Goal: Transaction & Acquisition: Purchase product/service

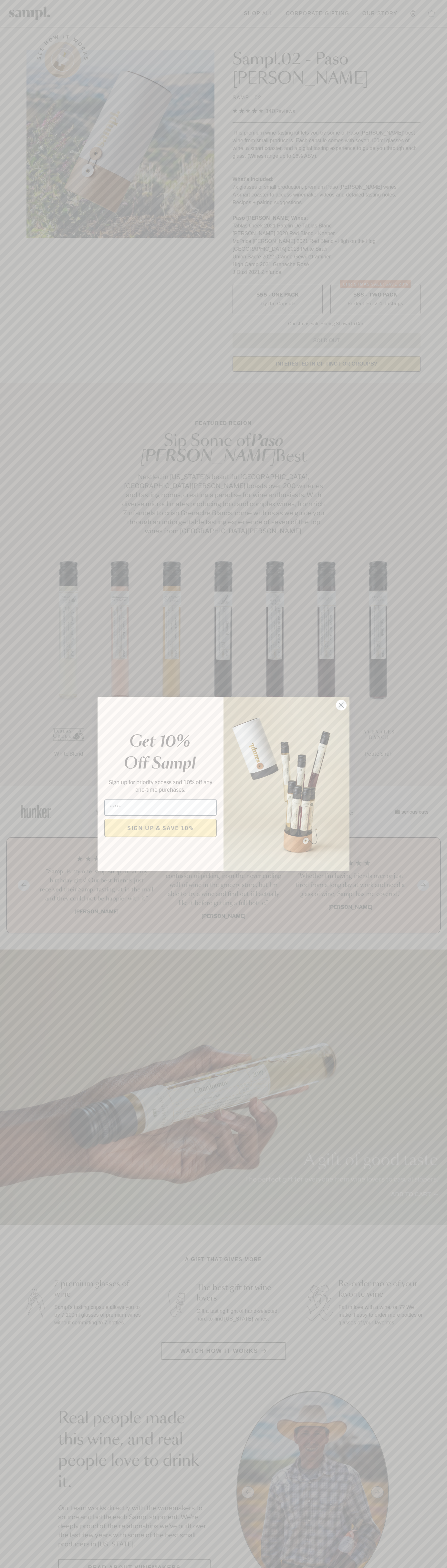
click at [341, 705] on icon "Close dialog" at bounding box center [341, 705] width 5 height 5
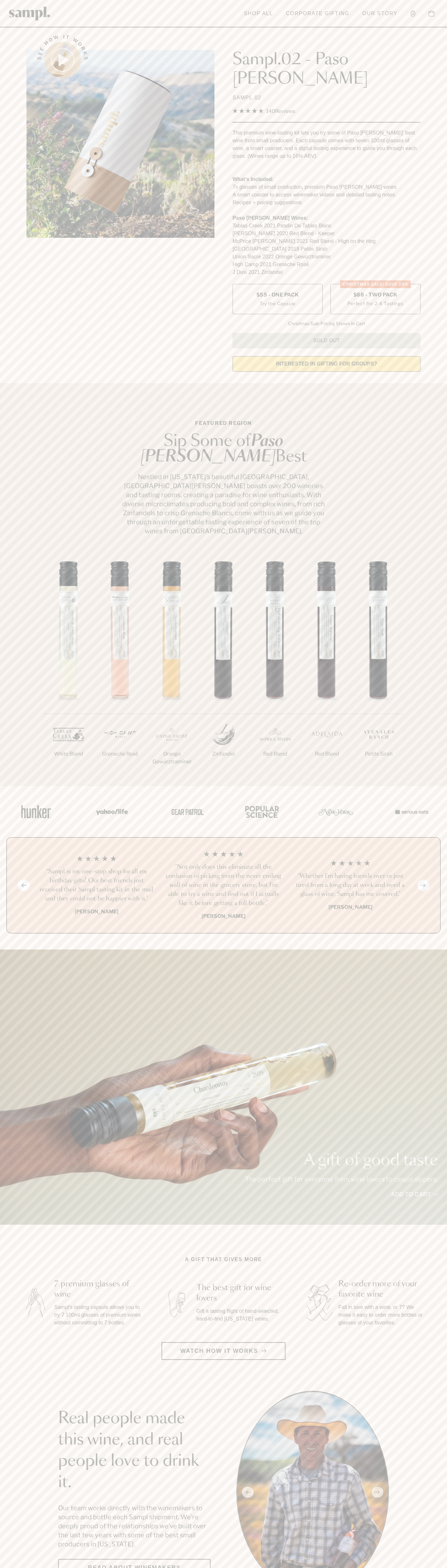
click at [375, 291] on span "$88 - Two Pack" at bounding box center [375, 295] width 45 height 7
click at [246, 20] on link "Shop All" at bounding box center [258, 13] width 36 height 14
click at [440, 302] on section "See how it works Sampl.02 - Paso [PERSON_NAME] SAMPL.02 4.9 Rated 4.9 out of 5 …" at bounding box center [224, 201] width 447 height 351
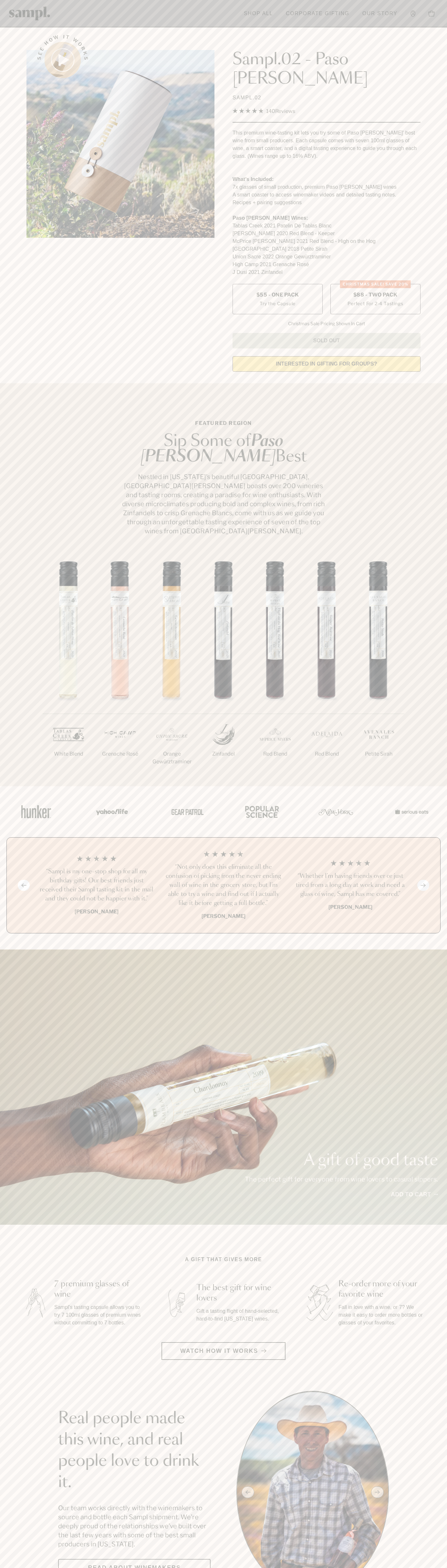
click at [266, 1567] on html "Skip to main content Toggle navigation menu Shop All Corporate Gifting Our Stor…" at bounding box center [224, 1581] width 447 height 3164
click at [31, 265] on div "See how it works" at bounding box center [120, 201] width 188 height 351
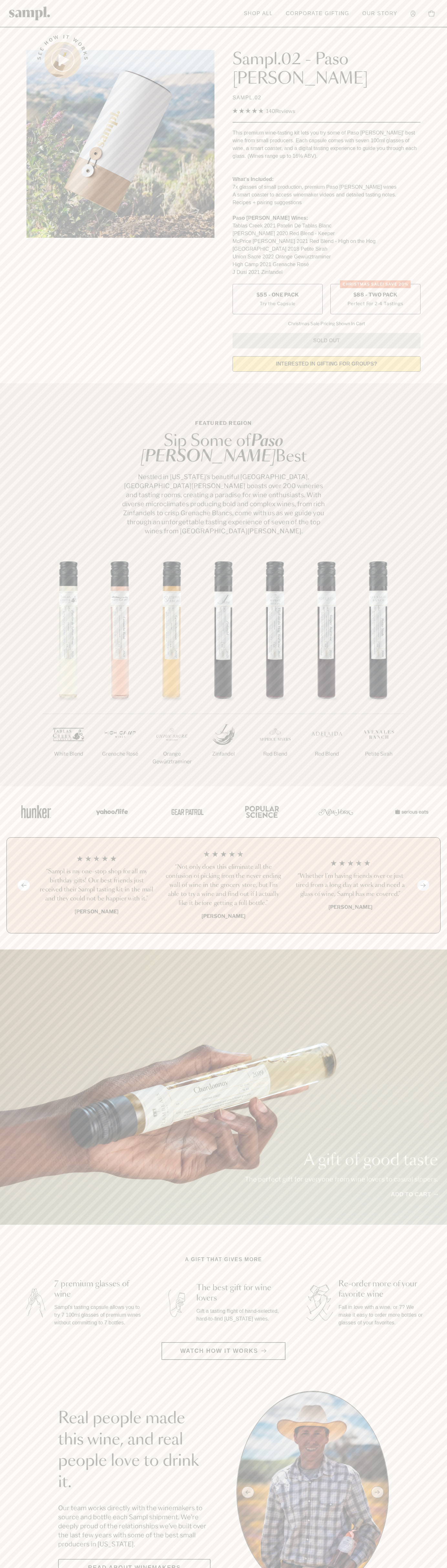
click at [375, 284] on label "CHRISTMAS SALE! Save 20% $88 - Two Pack Perfect For 2-4 Tastings" at bounding box center [375, 299] width 90 height 30
click at [224, 863] on h3 "“Not only does this eliminate all the confusion of picking from the never endin…" at bounding box center [224, 885] width 117 height 45
